Goal: Task Accomplishment & Management: Manage account settings

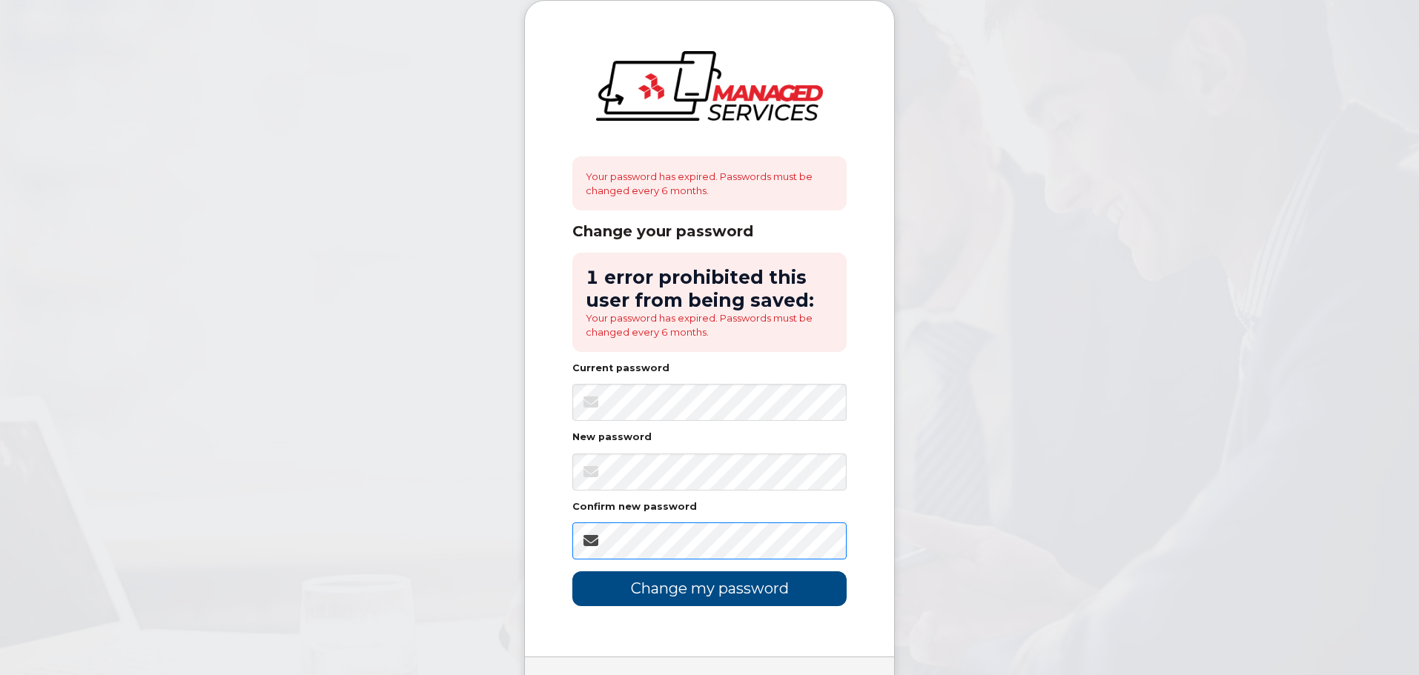
click at [572, 571] on input "Change my password" at bounding box center [709, 588] width 274 height 35
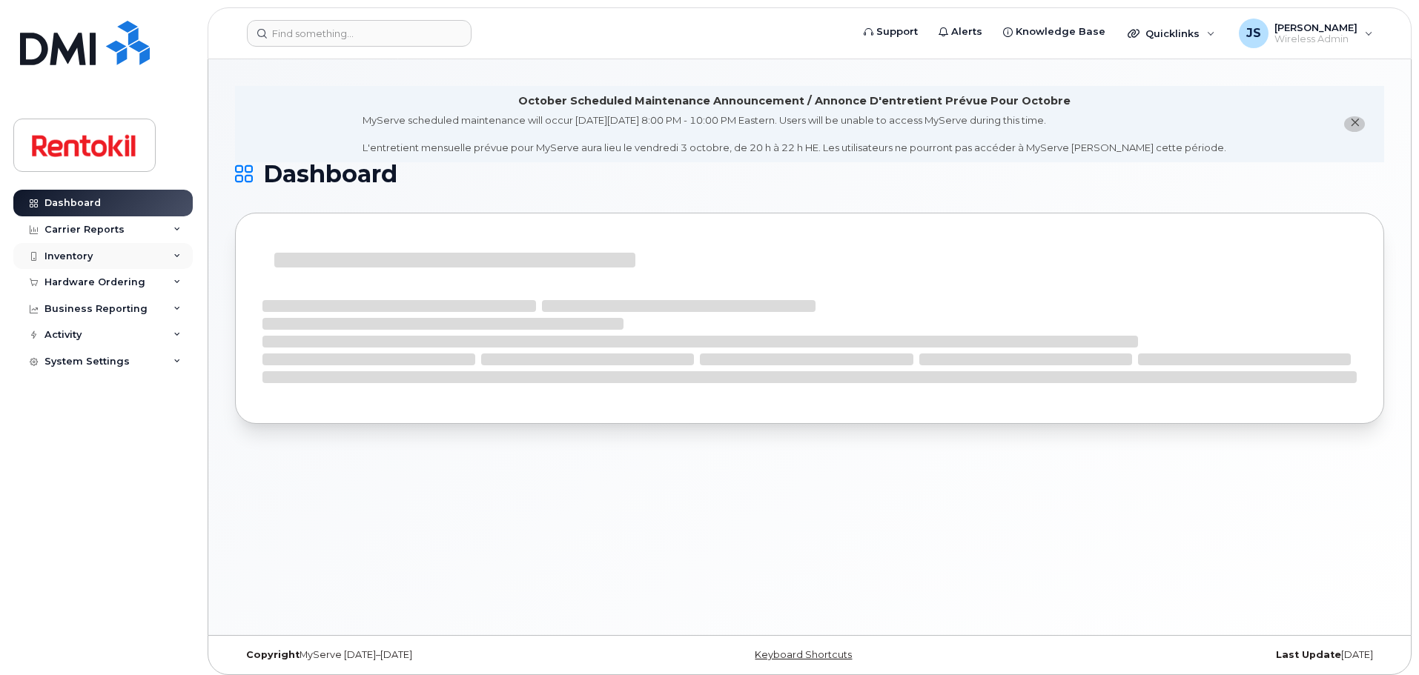
click at [139, 256] on div "Inventory" at bounding box center [102, 256] width 179 height 27
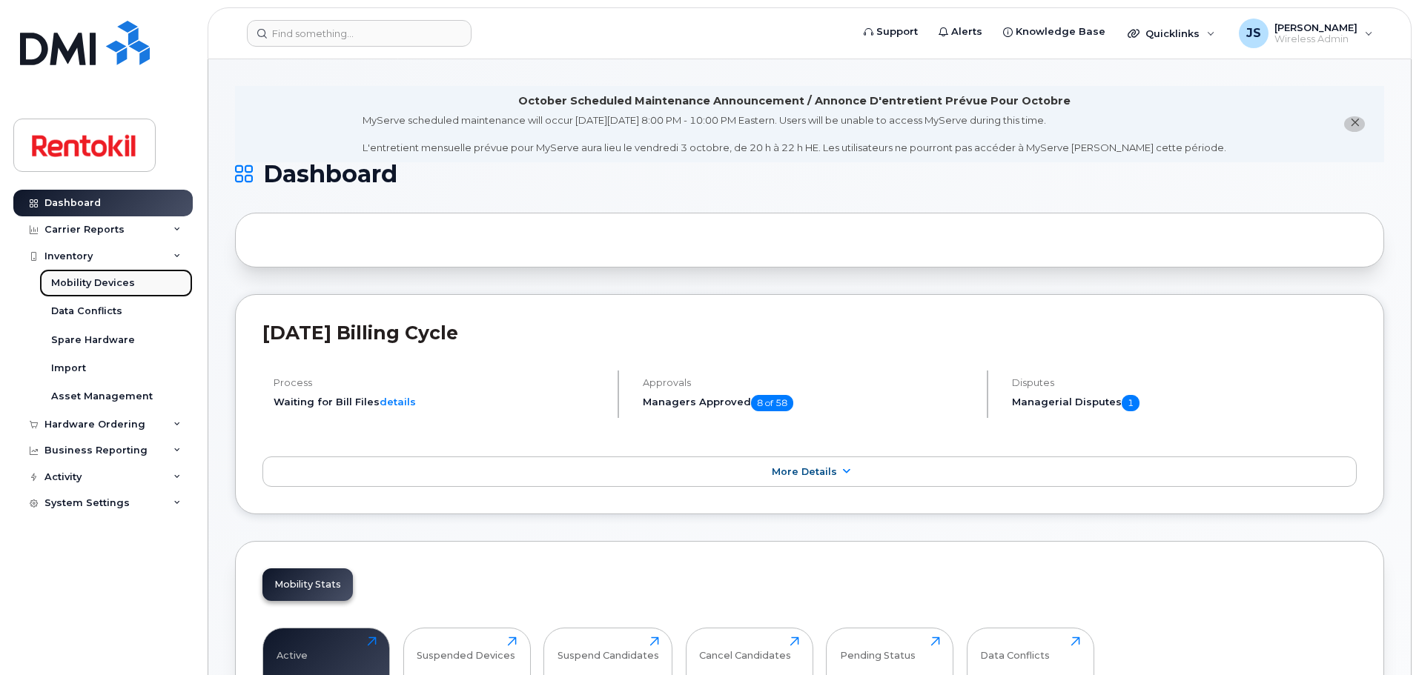
click at [126, 288] on div "Mobility Devices" at bounding box center [93, 282] width 84 height 13
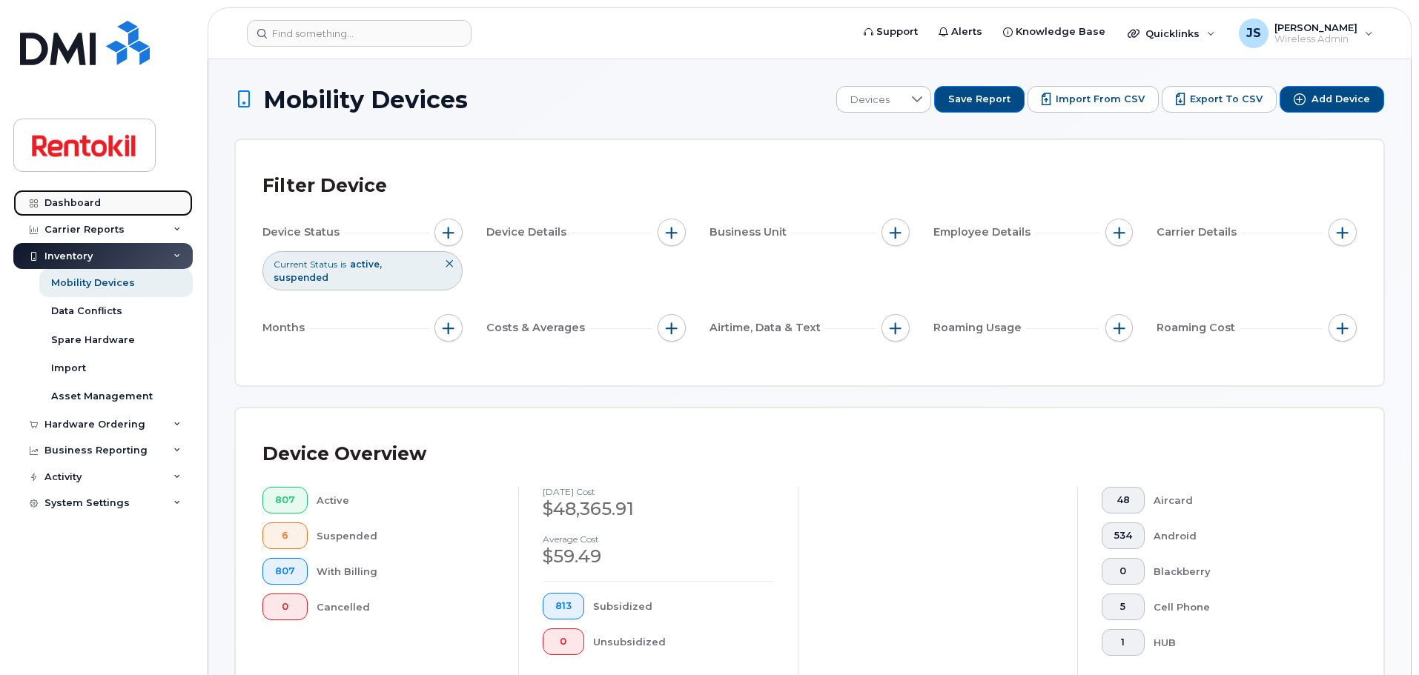
click at [93, 202] on div "Dashboard" at bounding box center [72, 203] width 56 height 12
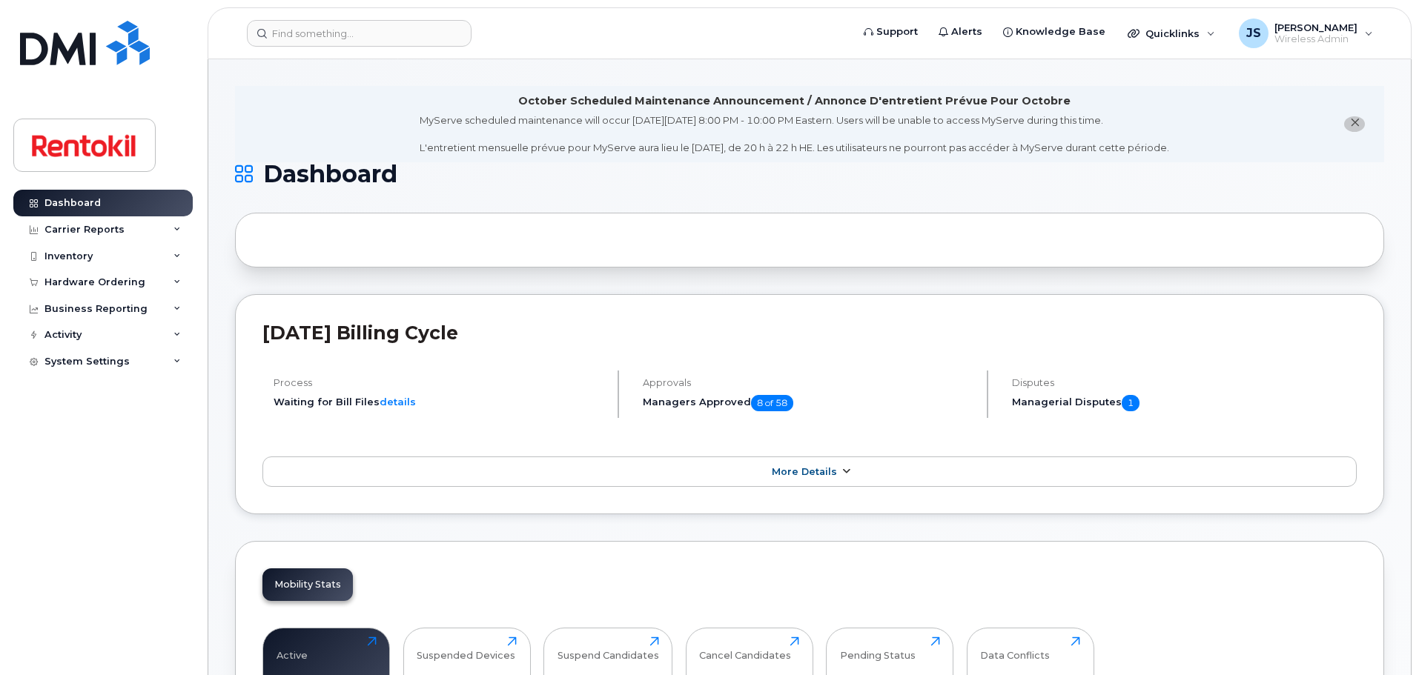
click at [812, 470] on span "More Details" at bounding box center [804, 471] width 65 height 11
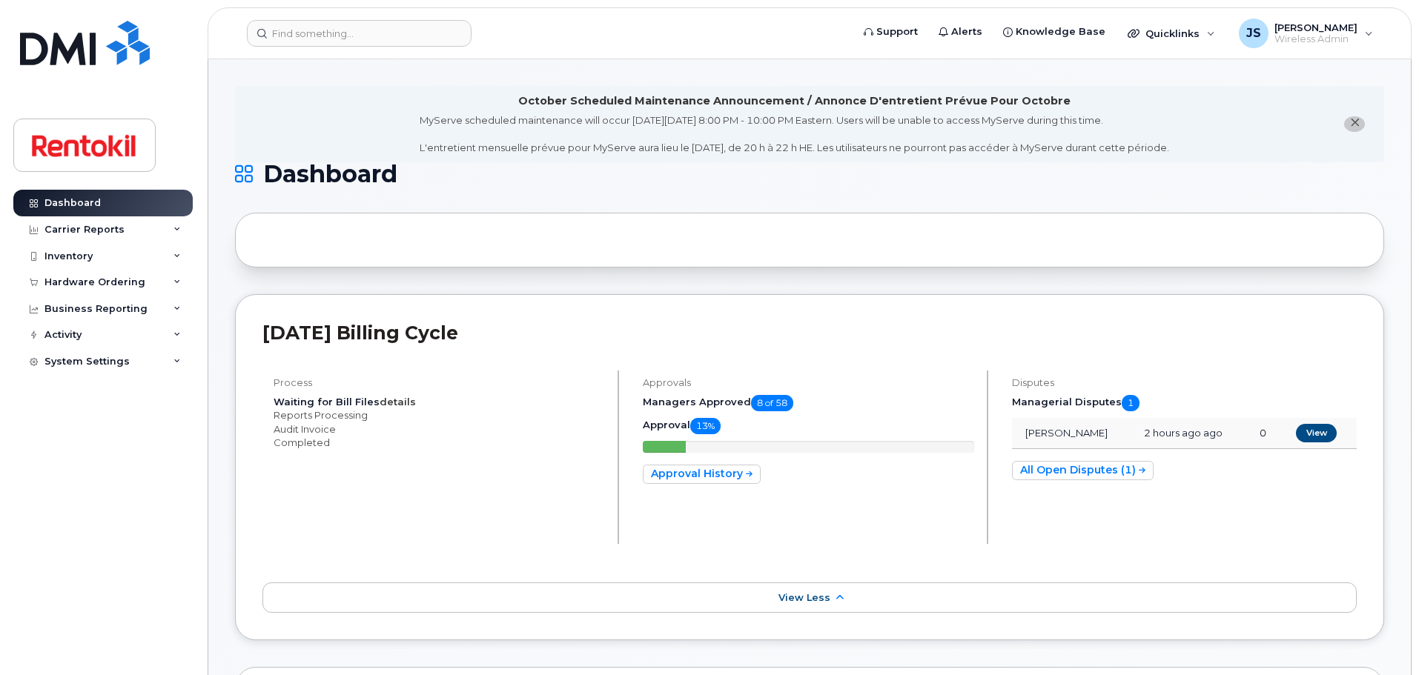
click at [408, 401] on link "details" at bounding box center [397, 402] width 36 height 12
click at [391, 397] on link "details" at bounding box center [397, 402] width 36 height 12
click at [1322, 35] on span "Wireless Admin" at bounding box center [1315, 39] width 83 height 12
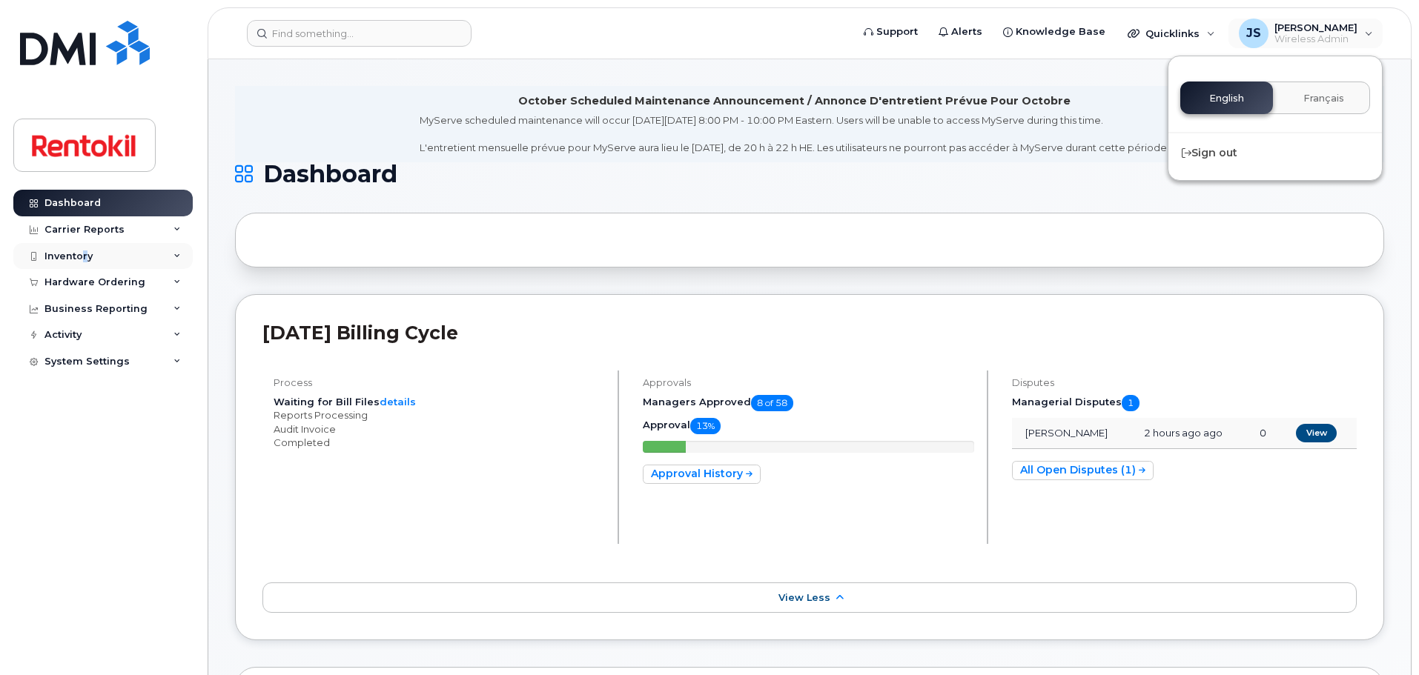
click at [89, 259] on div "Inventory" at bounding box center [68, 257] width 48 height 12
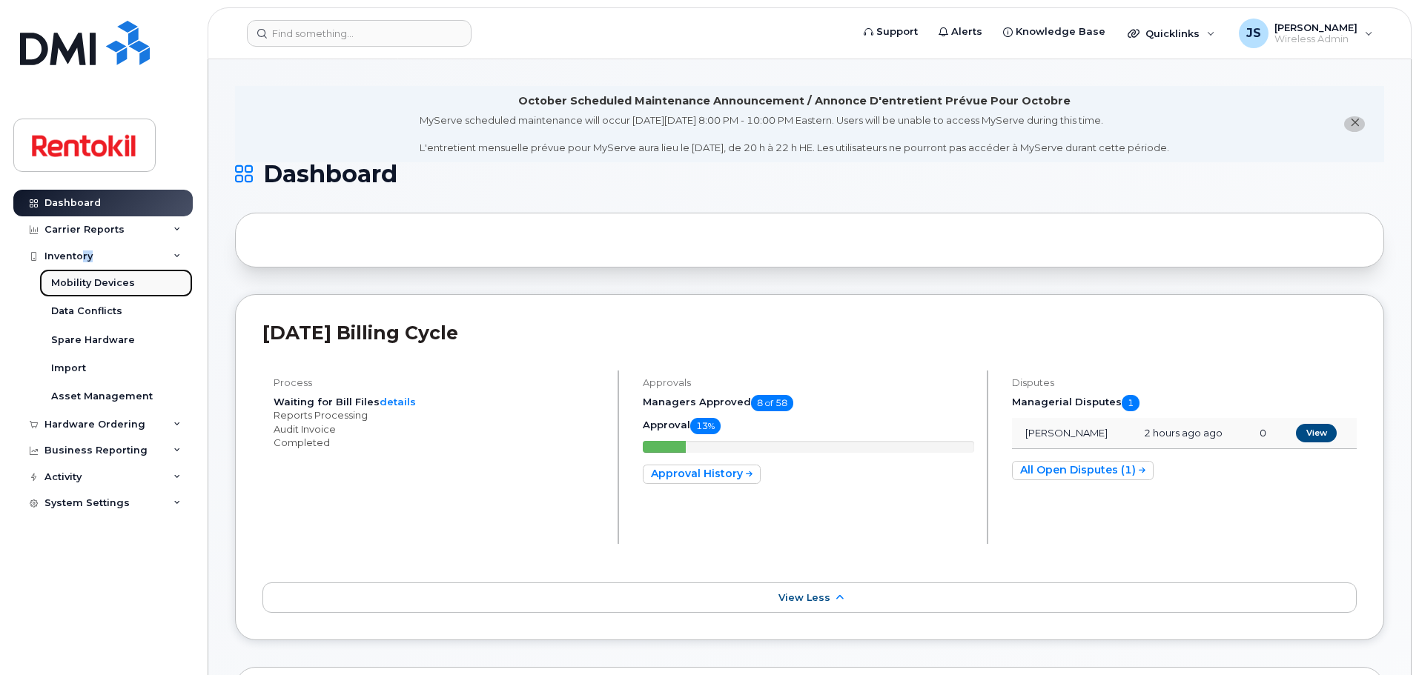
click at [94, 288] on div "Mobility Devices" at bounding box center [93, 282] width 84 height 13
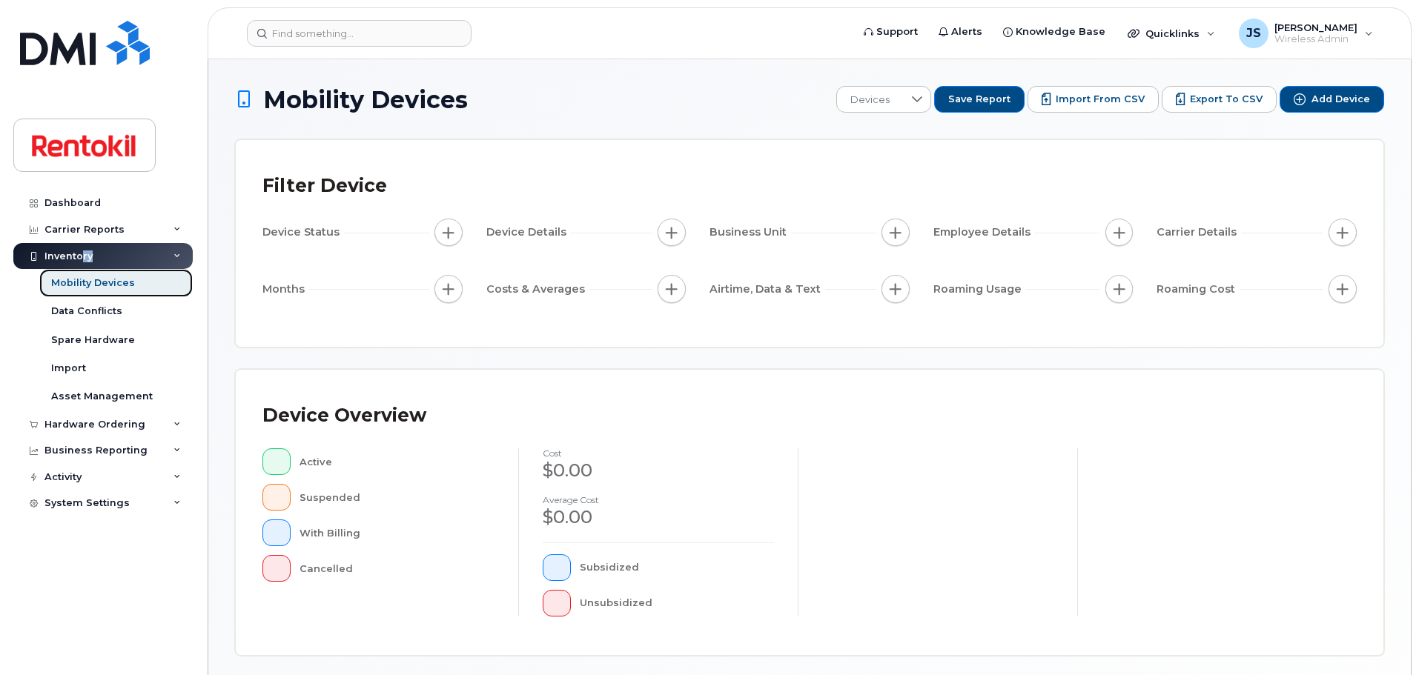
scroll to position [344, 0]
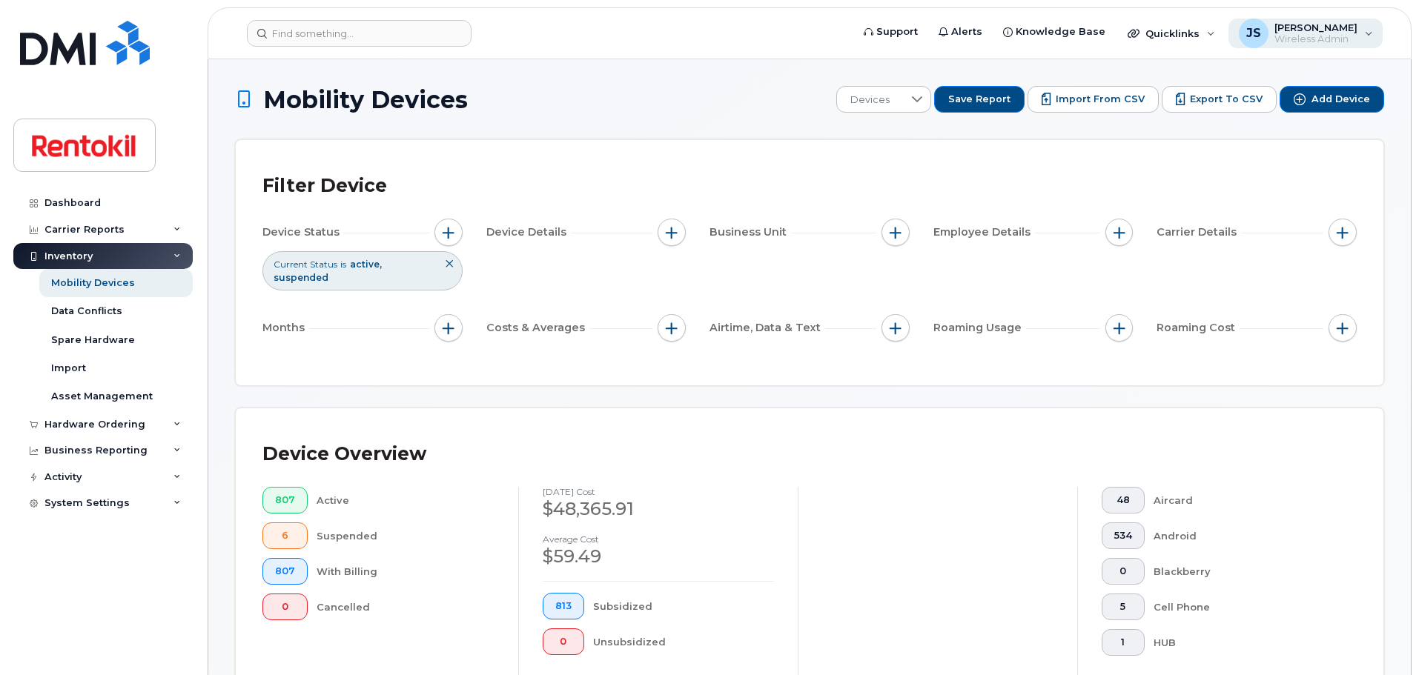
click at [1331, 36] on span "Wireless Admin" at bounding box center [1315, 39] width 83 height 12
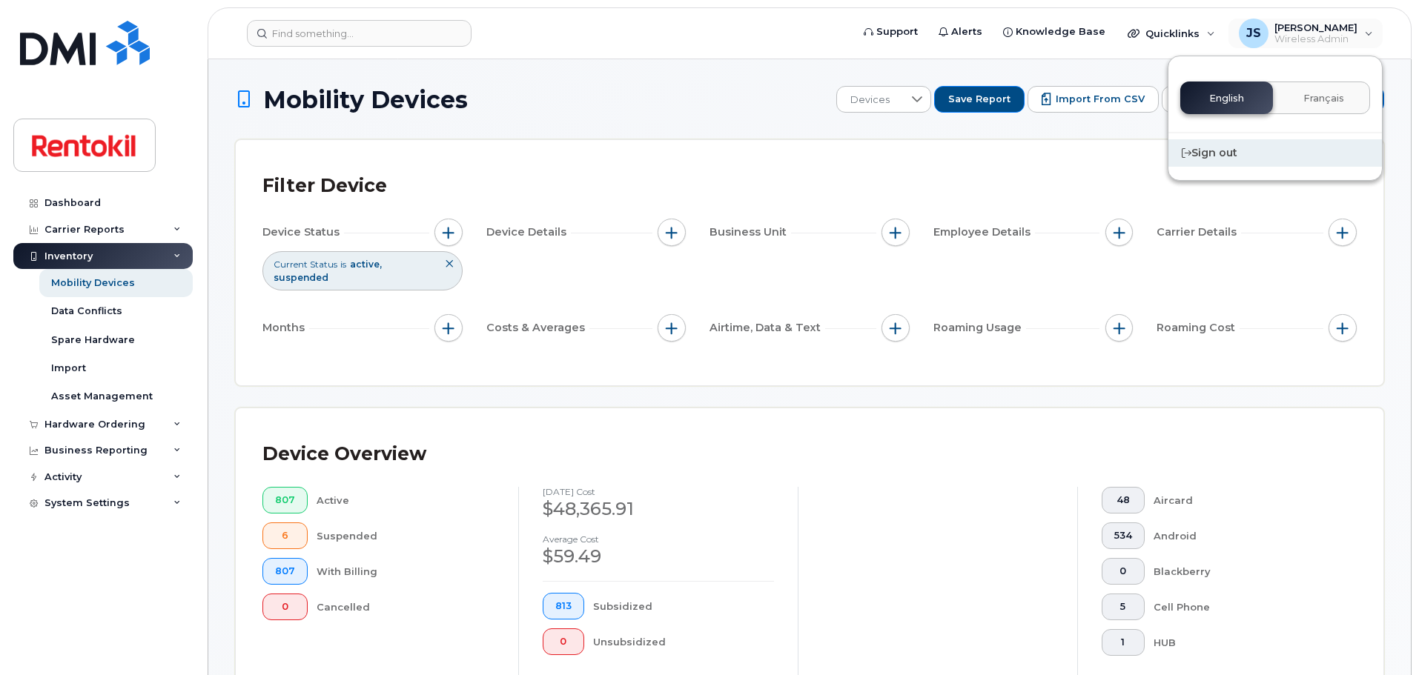
click at [1233, 156] on div "Sign out" at bounding box center [1274, 152] width 213 height 27
